Goal: Information Seeking & Learning: Learn about a topic

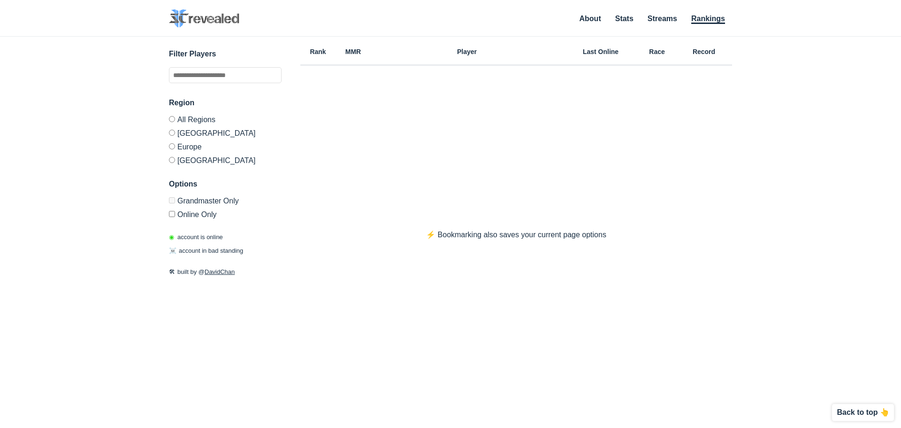
click at [193, 146] on label "Europe" at bounding box center [225, 146] width 113 height 14
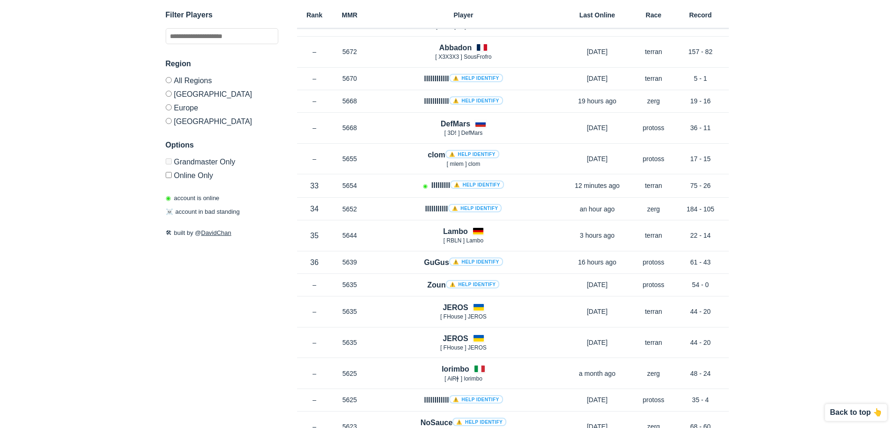
scroll to position [5113, 0]
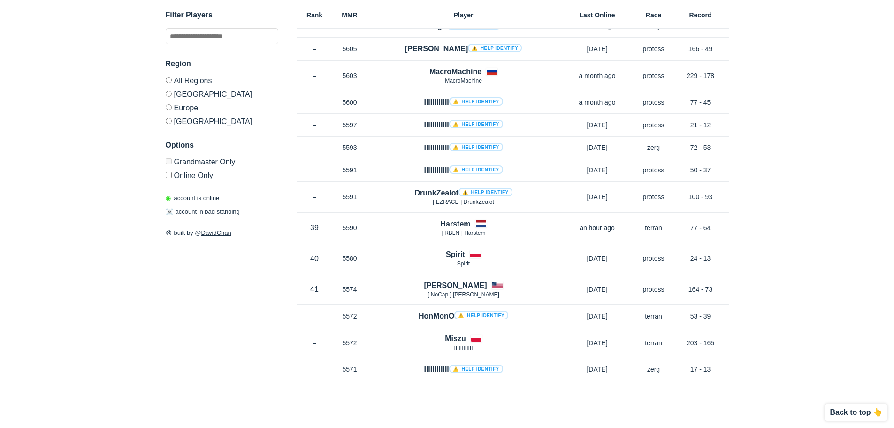
drag, startPoint x: 192, startPoint y: 290, endPoint x: 207, endPoint y: 225, distance: 66.9
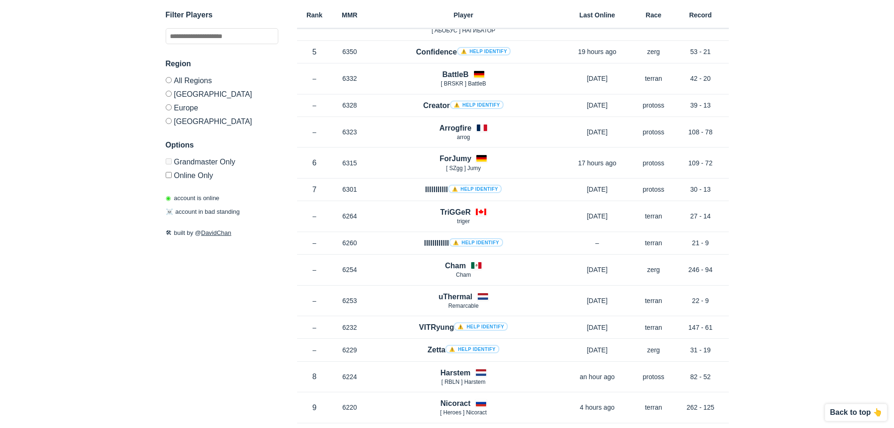
scroll to position [0, 0]
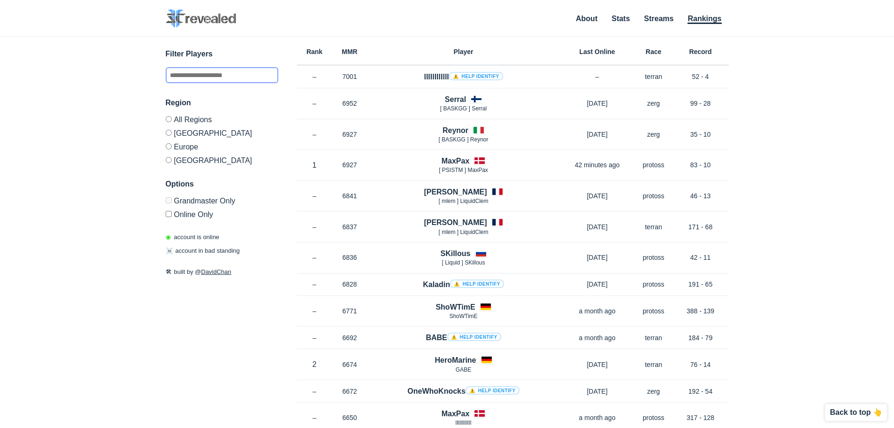
click at [216, 74] on input "text" at bounding box center [222, 75] width 113 height 16
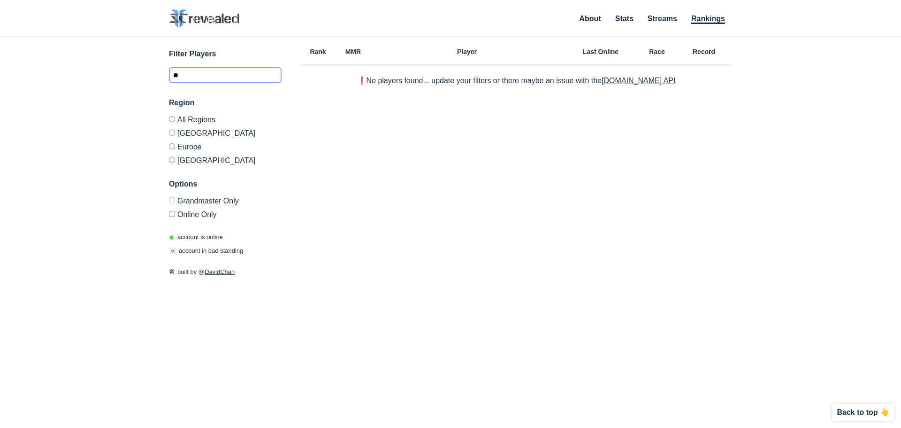
type input "*"
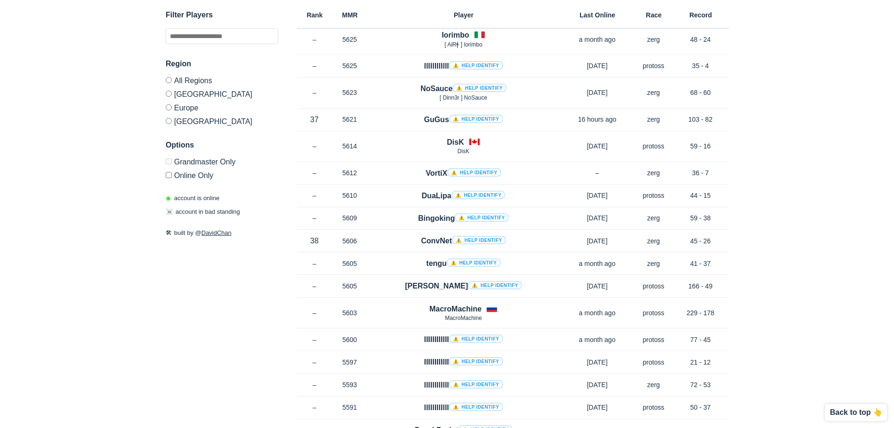
scroll to position [5113, 0]
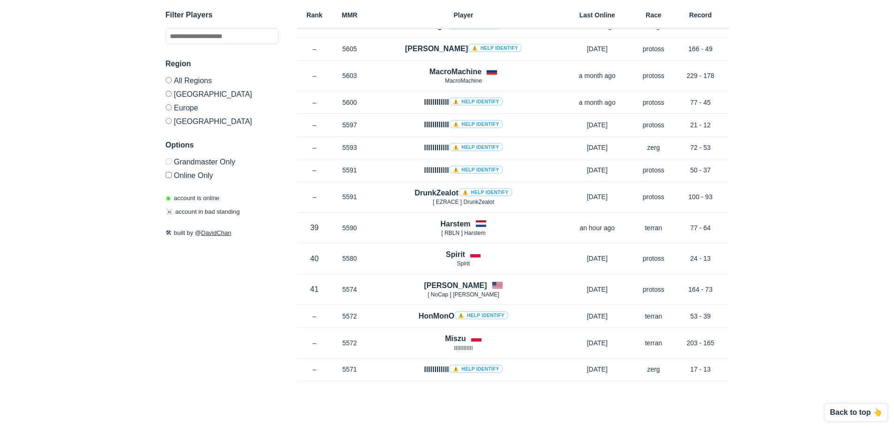
drag, startPoint x: 818, startPoint y: 340, endPoint x: 817, endPoint y: 345, distance: 4.8
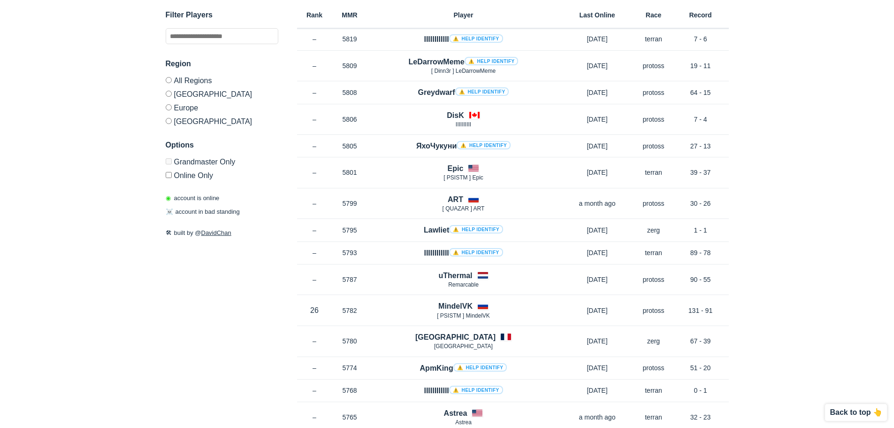
scroll to position [2057, 0]
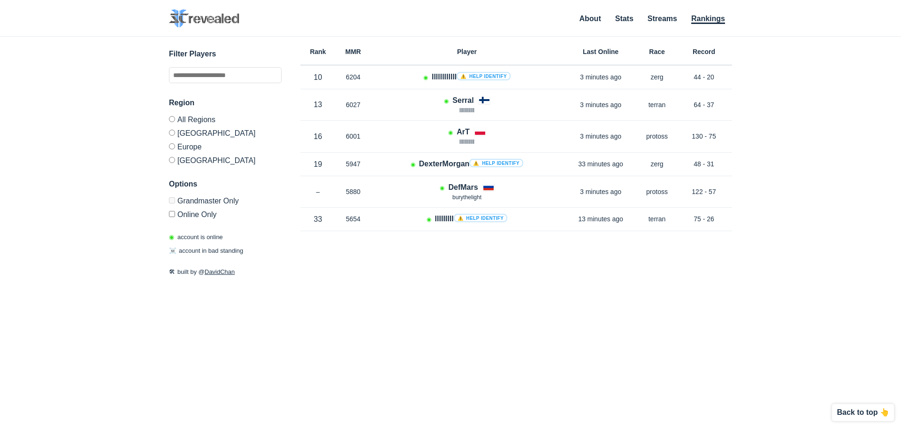
click at [133, 218] on div "✕ Filter Players Region All Regions [GEOGRAPHIC_DATA] [GEOGRAPHIC_DATA] [GEOGRA…" at bounding box center [450, 221] width 883 height 368
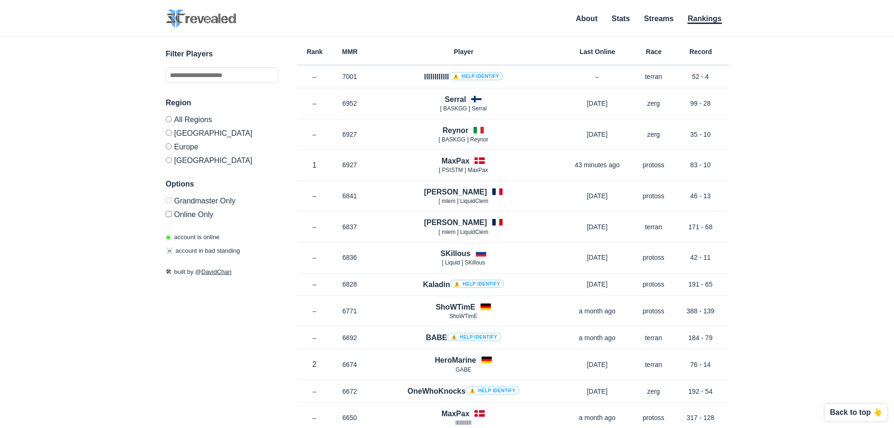
click at [174, 208] on label "Online Only" at bounding box center [222, 212] width 113 height 11
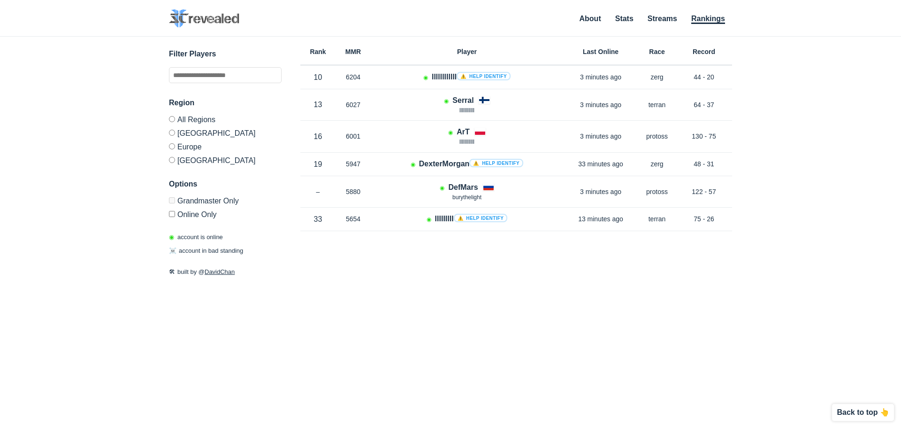
click at [168, 213] on div "✕ Filter Players Region All Regions [GEOGRAPHIC_DATA] [GEOGRAPHIC_DATA] [GEOGRA…" at bounding box center [450, 221] width 883 height 368
click at [179, 215] on label "Online Only" at bounding box center [225, 212] width 113 height 11
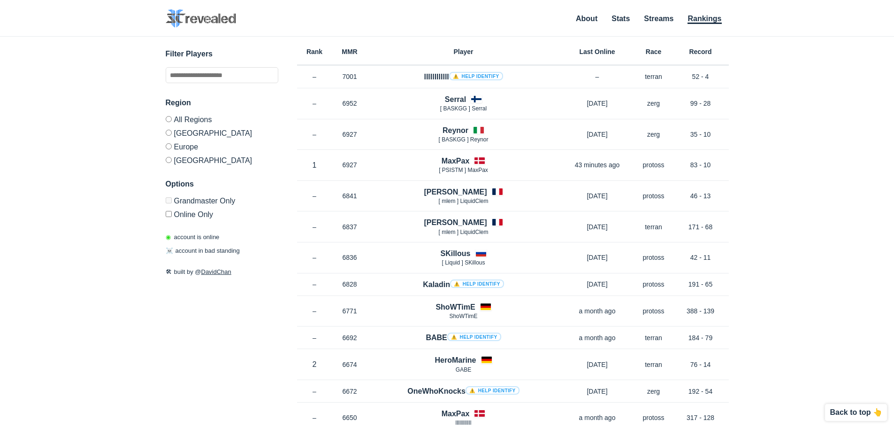
scroll to position [2057, 0]
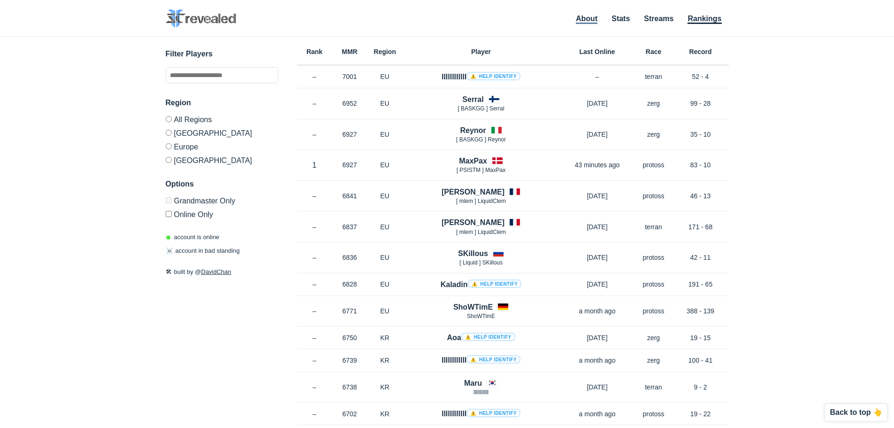
click at [593, 19] on link "About" at bounding box center [587, 19] width 22 height 9
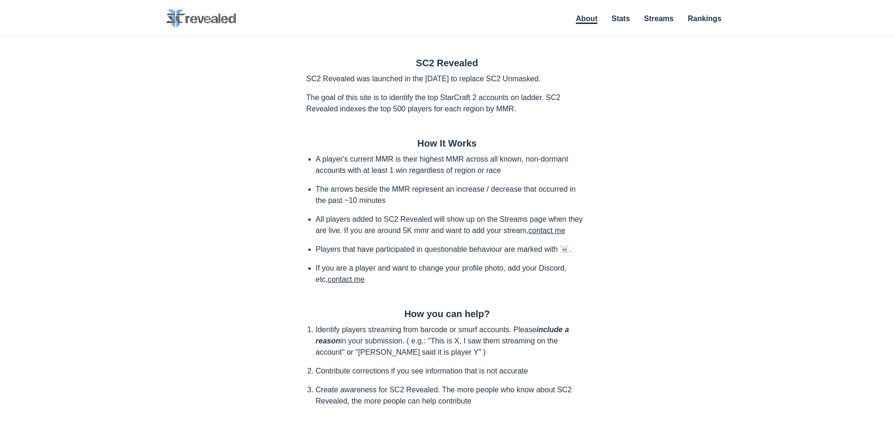
click at [622, 8] on html "SC2 Revealed SC2 Revealed identifies StarCraft 2 barcode players on Grandmaster…" at bounding box center [447, 260] width 894 height 520
click at [628, 16] on link "Stats" at bounding box center [621, 19] width 18 height 9
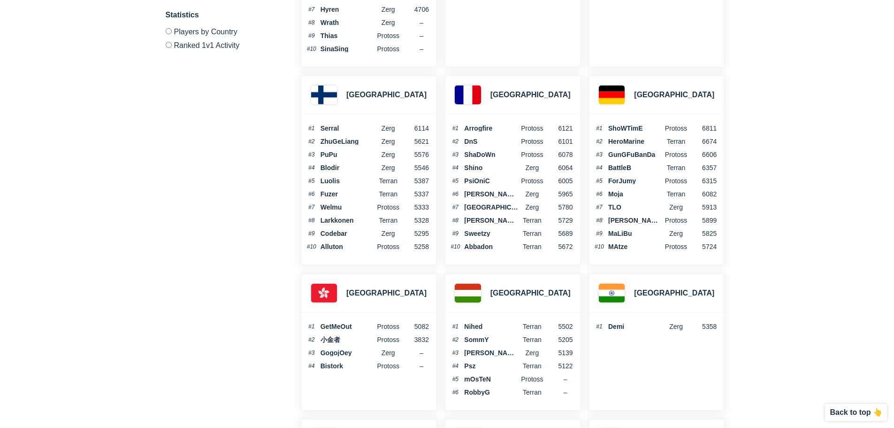
scroll to position [1080, 0]
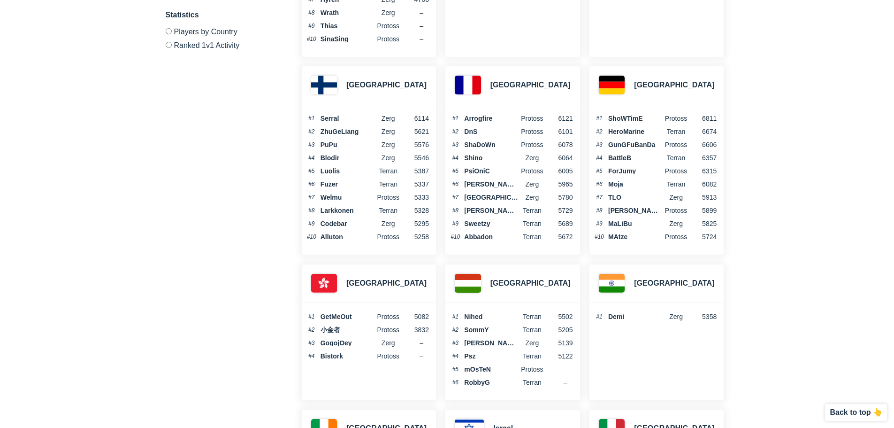
click at [486, 86] on div "France" at bounding box center [513, 85] width 134 height 38
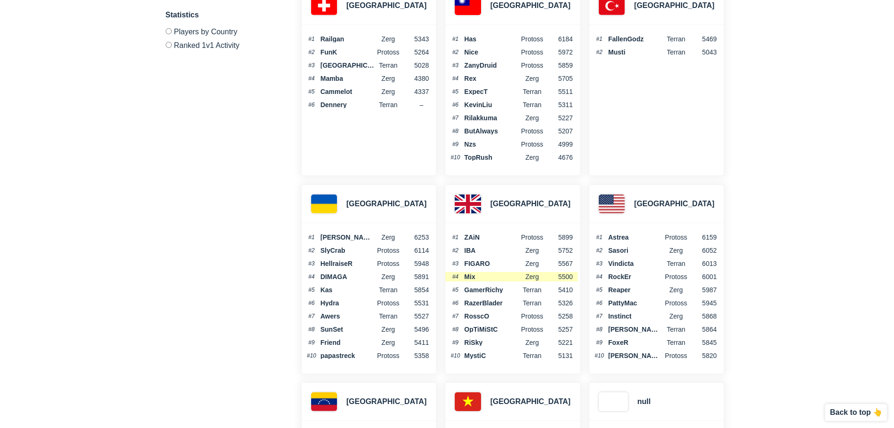
scroll to position [3228, 0]
